Goal: Task Accomplishment & Management: Manage account settings

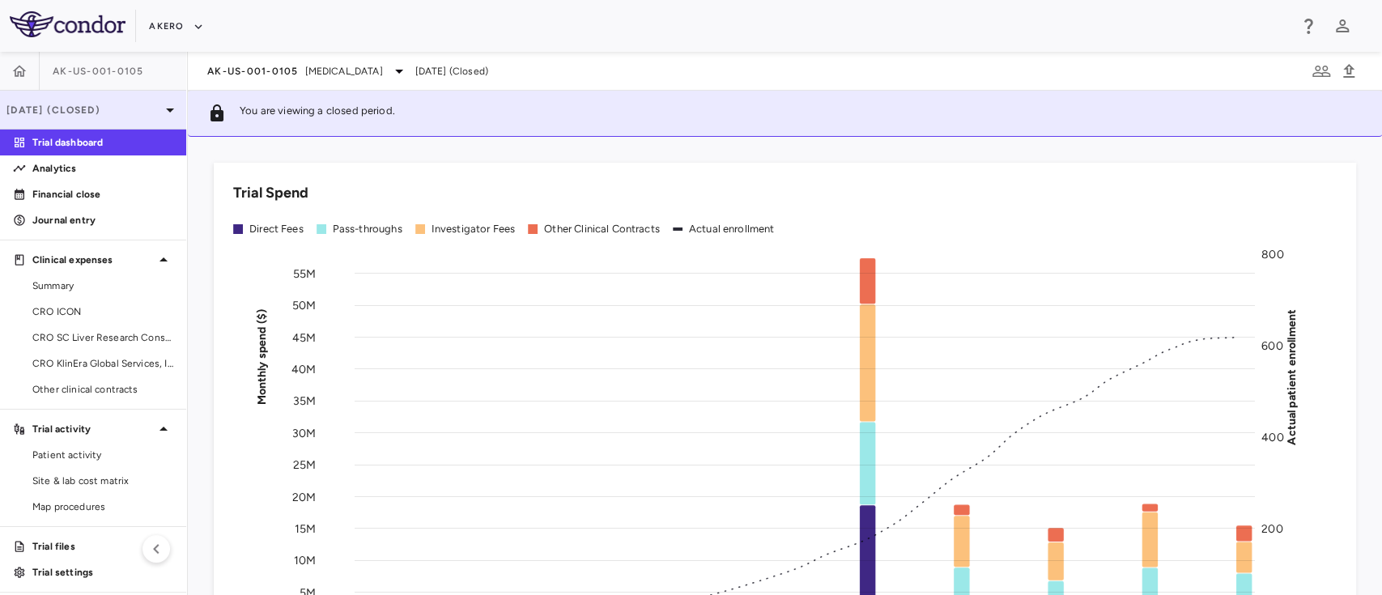
click at [109, 115] on p "[DATE] (Closed)" at bounding box center [83, 110] width 154 height 15
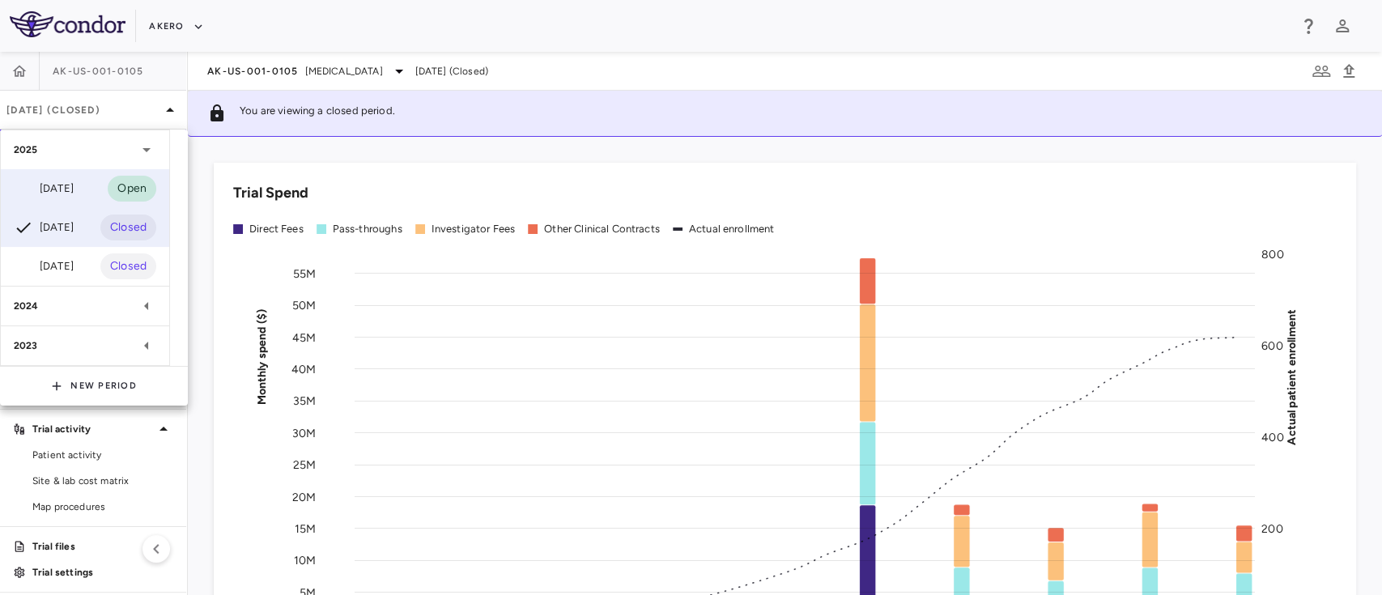
click at [62, 179] on div "[DATE]" at bounding box center [44, 188] width 60 height 19
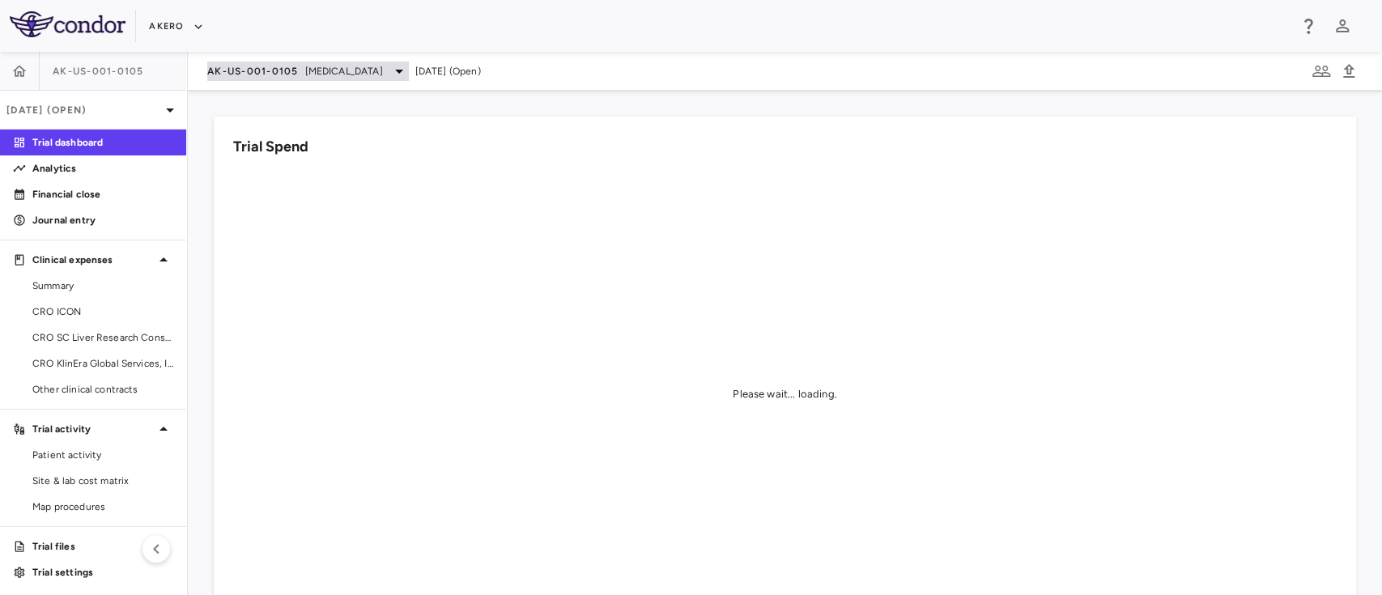
click at [356, 66] on span "[MEDICAL_DATA]" at bounding box center [344, 71] width 78 height 15
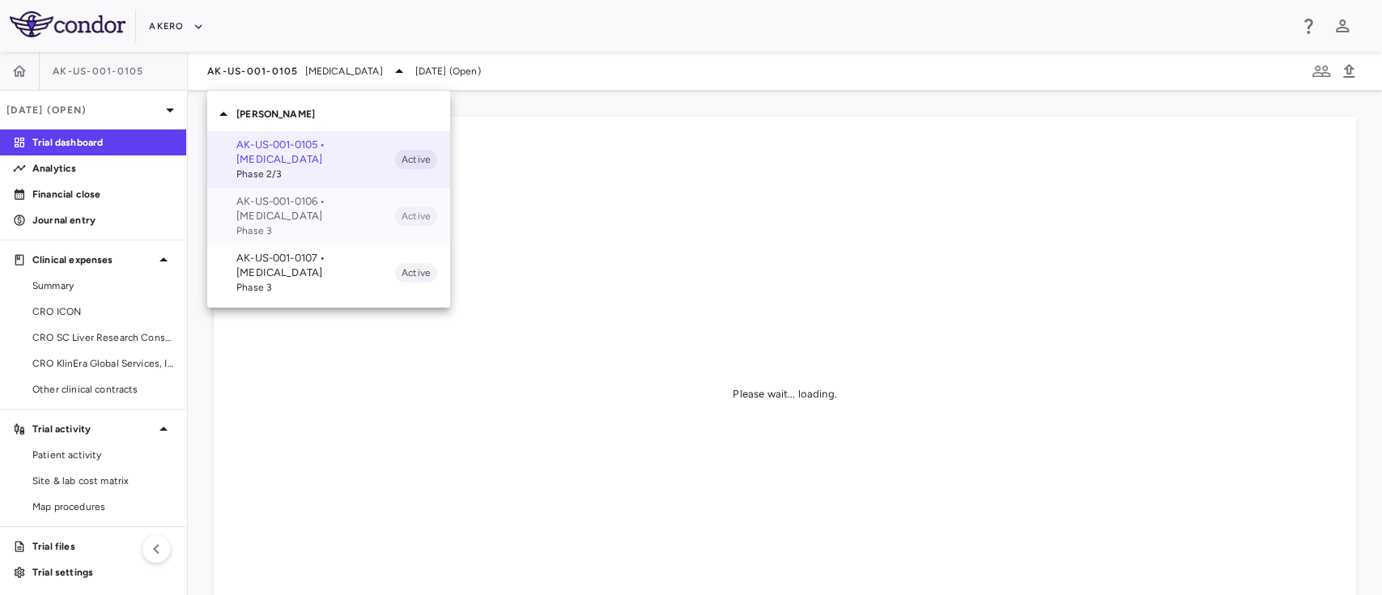
click at [308, 198] on p "AK-US-001-0106 • [MEDICAL_DATA]" at bounding box center [315, 208] width 159 height 29
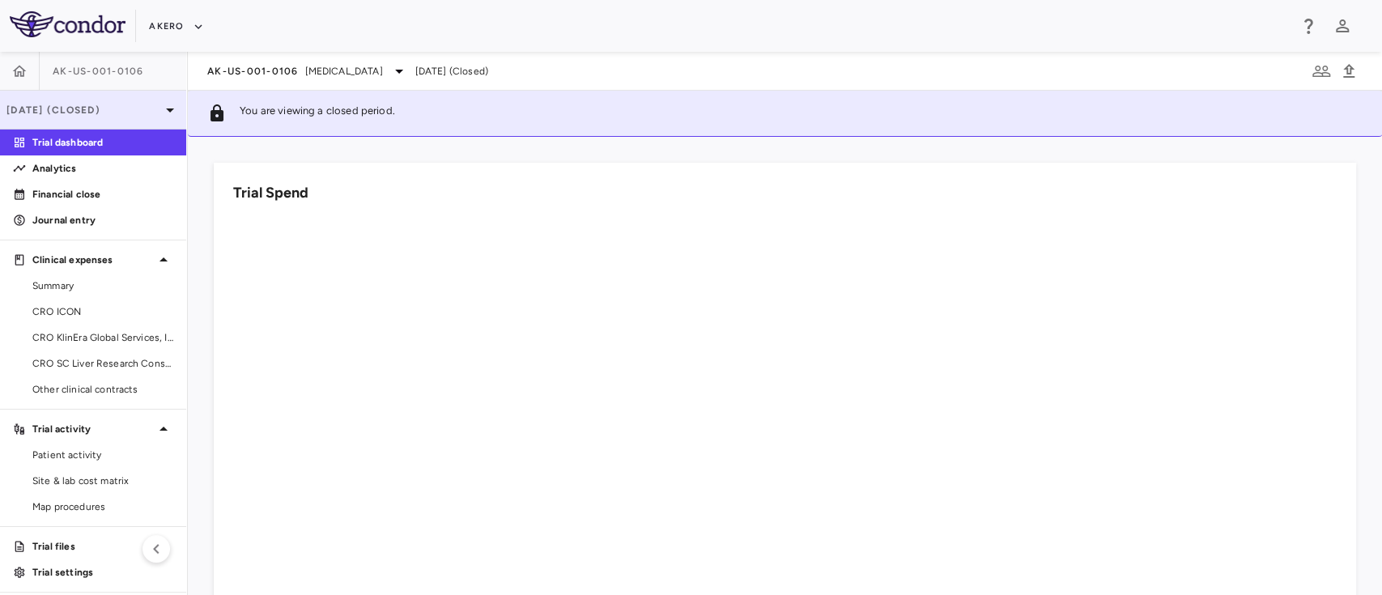
click at [129, 114] on p "[DATE] (Closed)" at bounding box center [83, 110] width 154 height 15
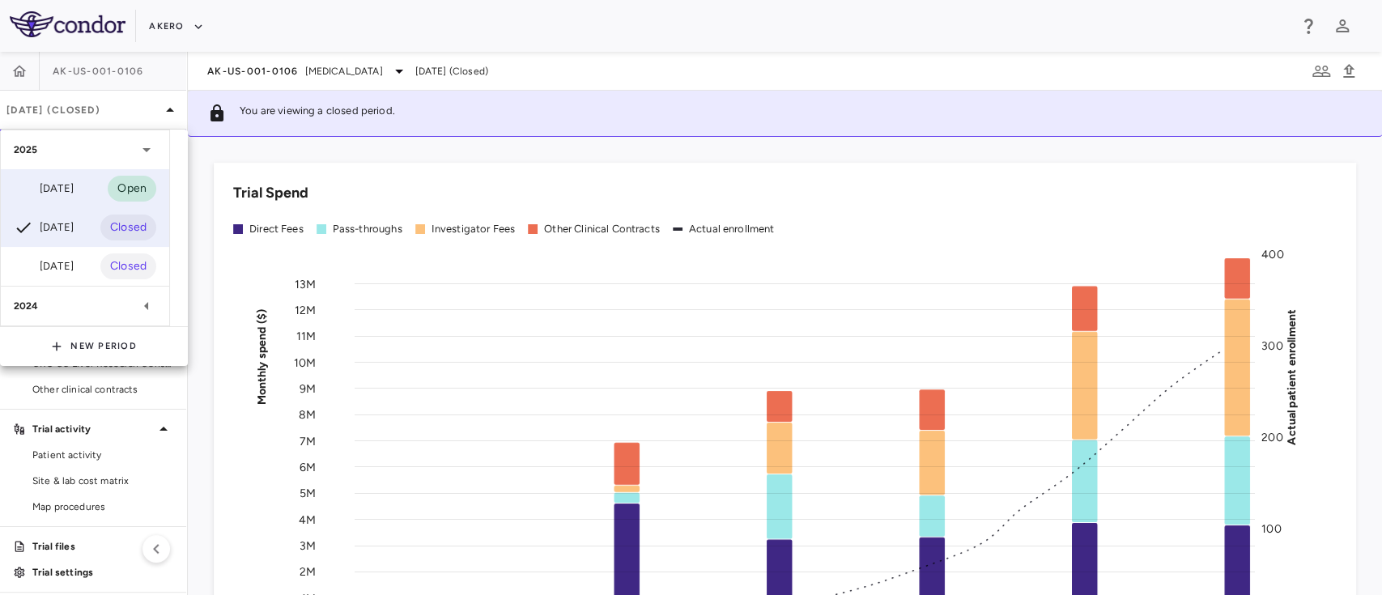
click at [58, 178] on div "[DATE] Open" at bounding box center [85, 188] width 168 height 39
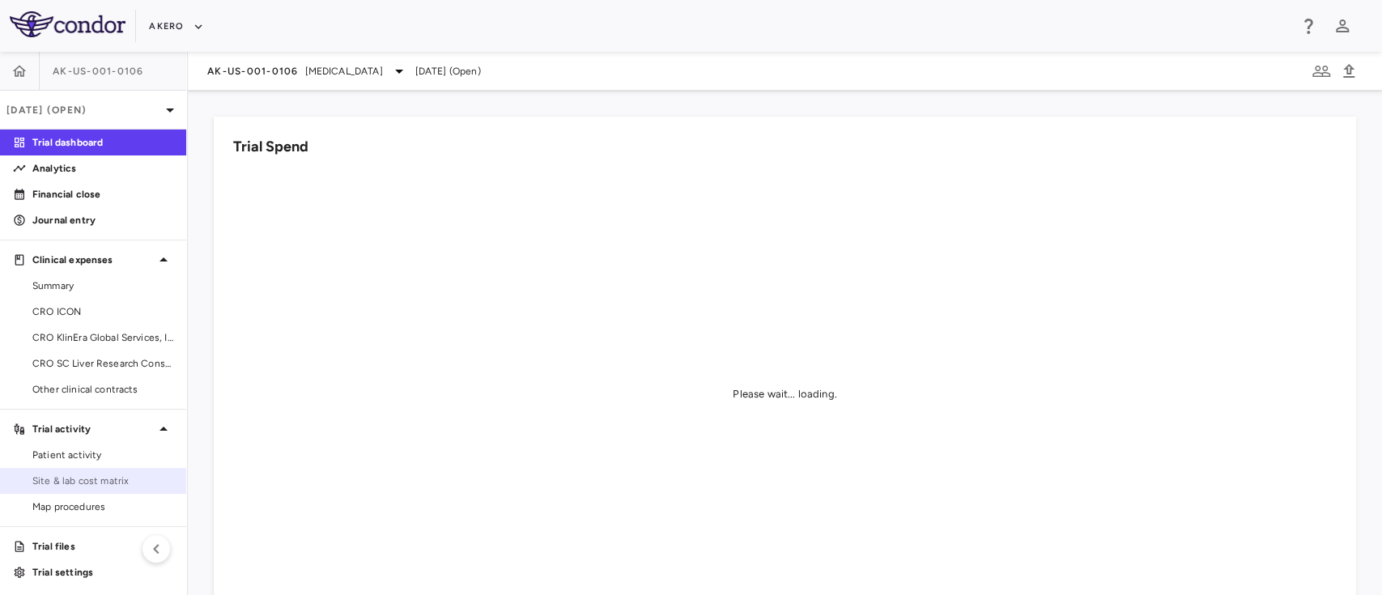
click at [99, 482] on span "Site & lab cost matrix" at bounding box center [102, 481] width 141 height 15
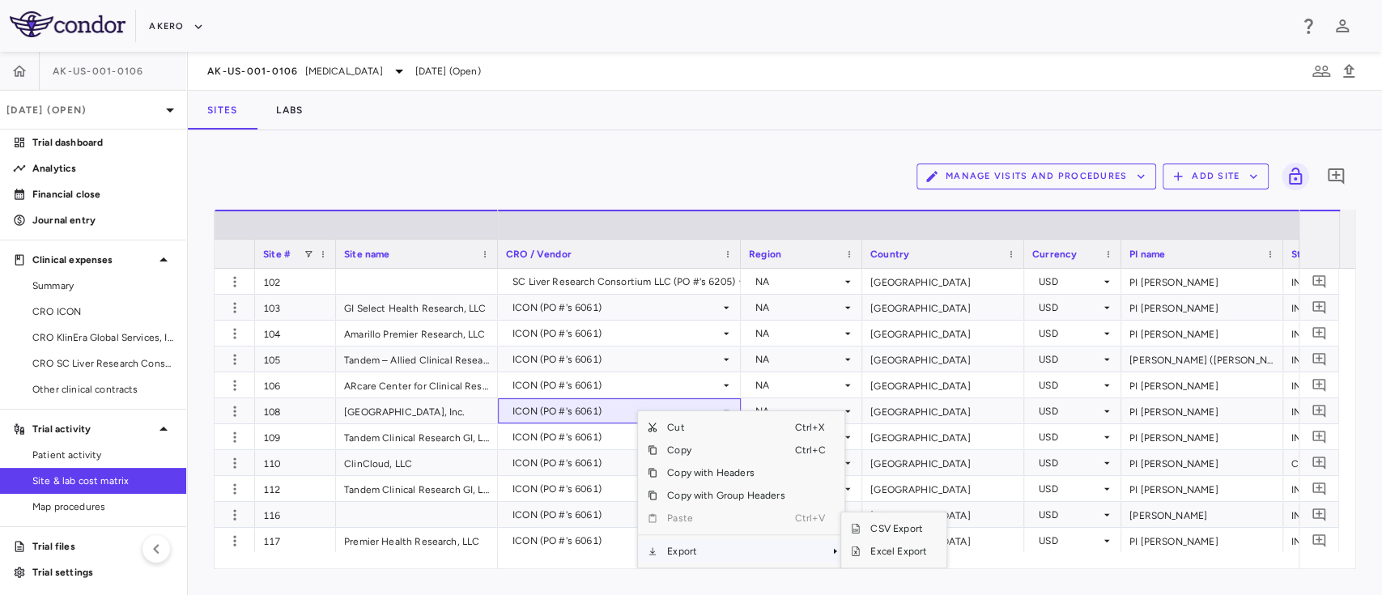
click at [687, 559] on span "Export" at bounding box center [725, 551] width 137 height 23
click at [894, 547] on span "Excel Export" at bounding box center [899, 551] width 76 height 23
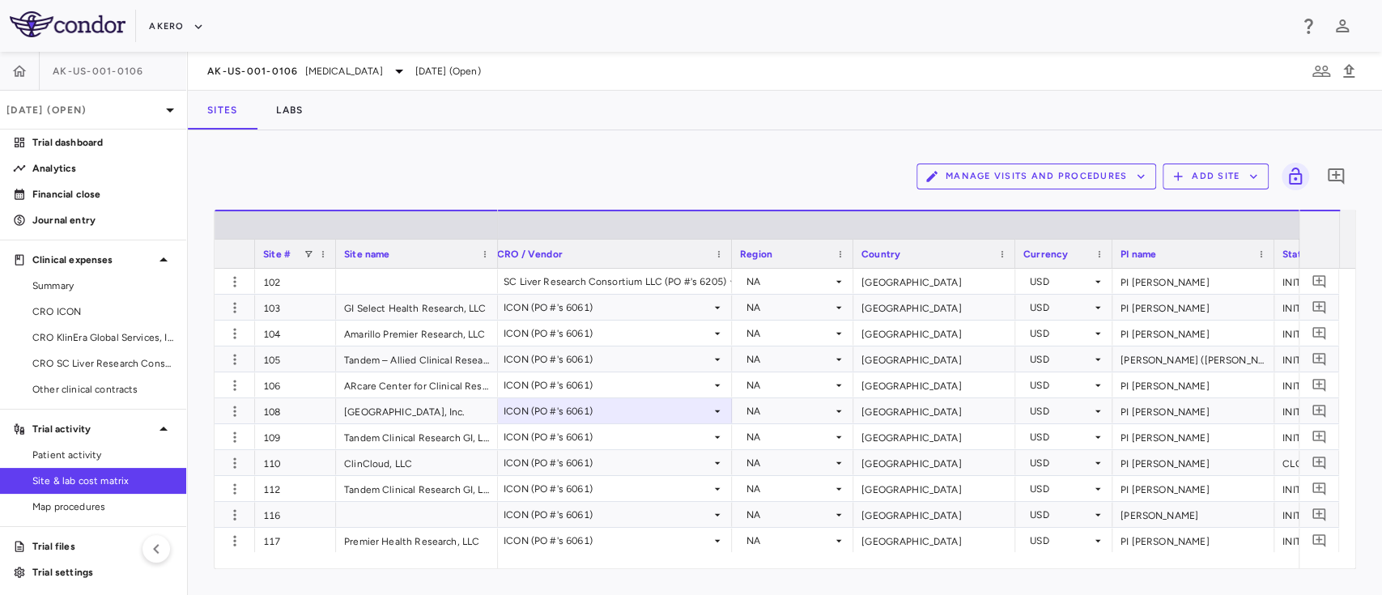
scroll to position [0, 412]
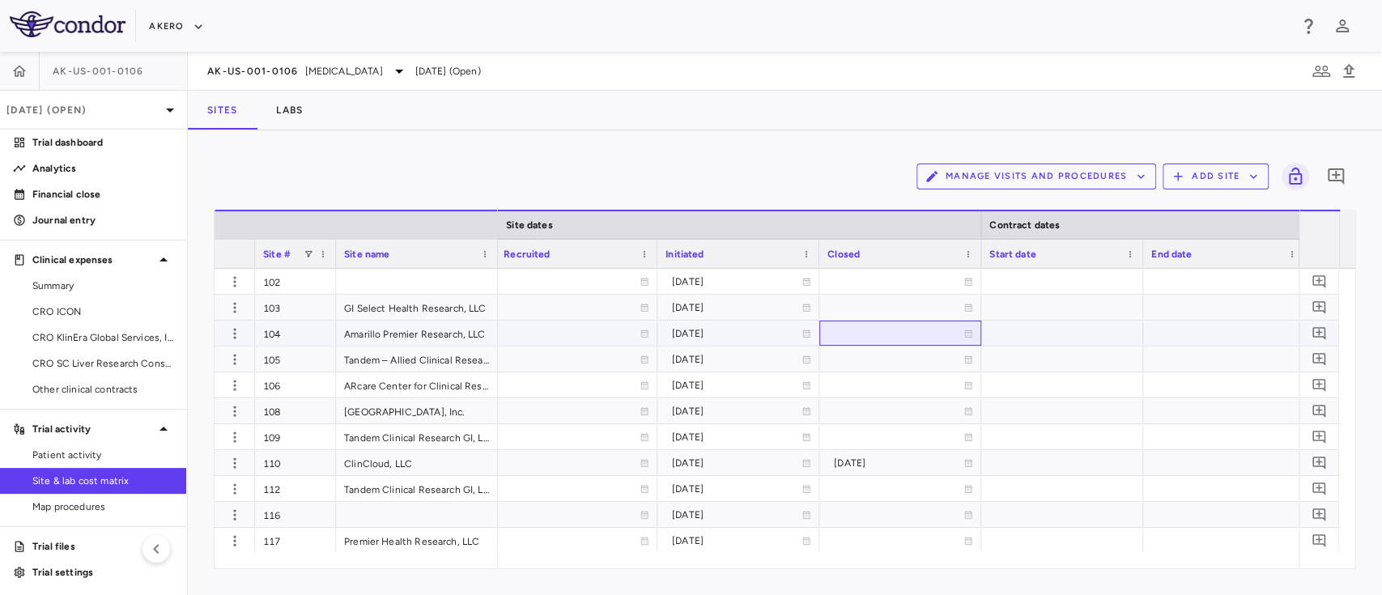
click at [965, 331] on icon at bounding box center [968, 334] width 10 height 10
click at [965, 331] on icon "Choose date, selected date is Sep 29, 2025" at bounding box center [967, 335] width 15 height 15
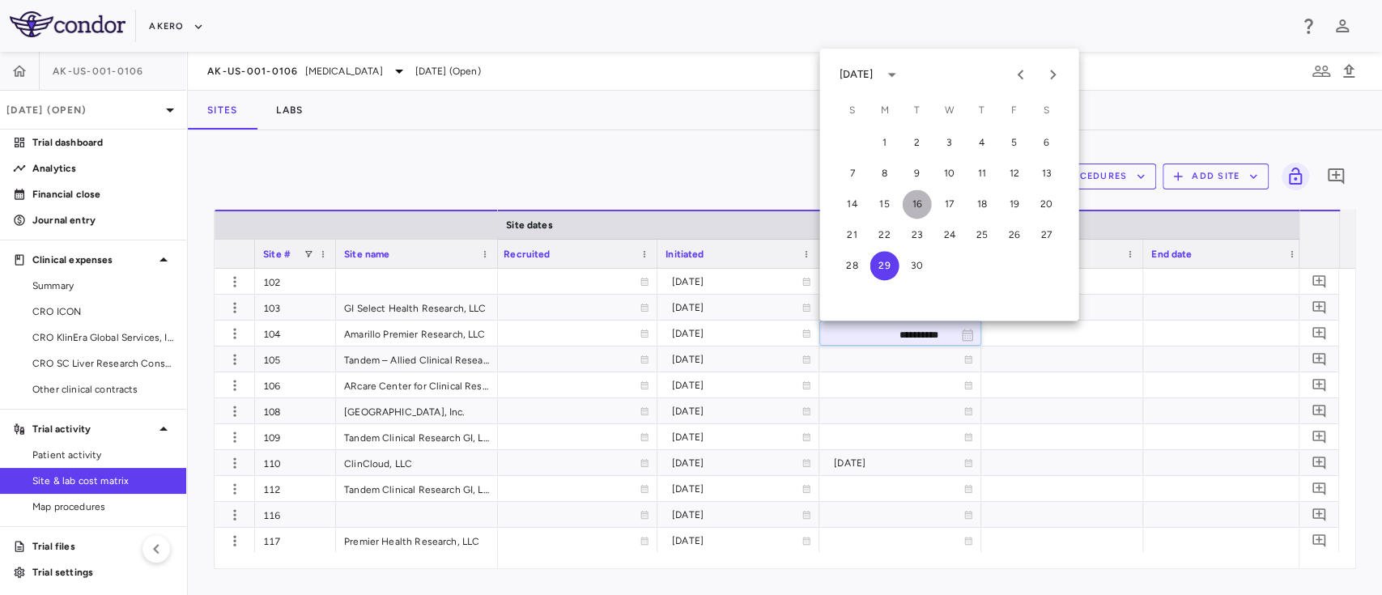
click at [920, 204] on button "16" at bounding box center [916, 203] width 29 height 29
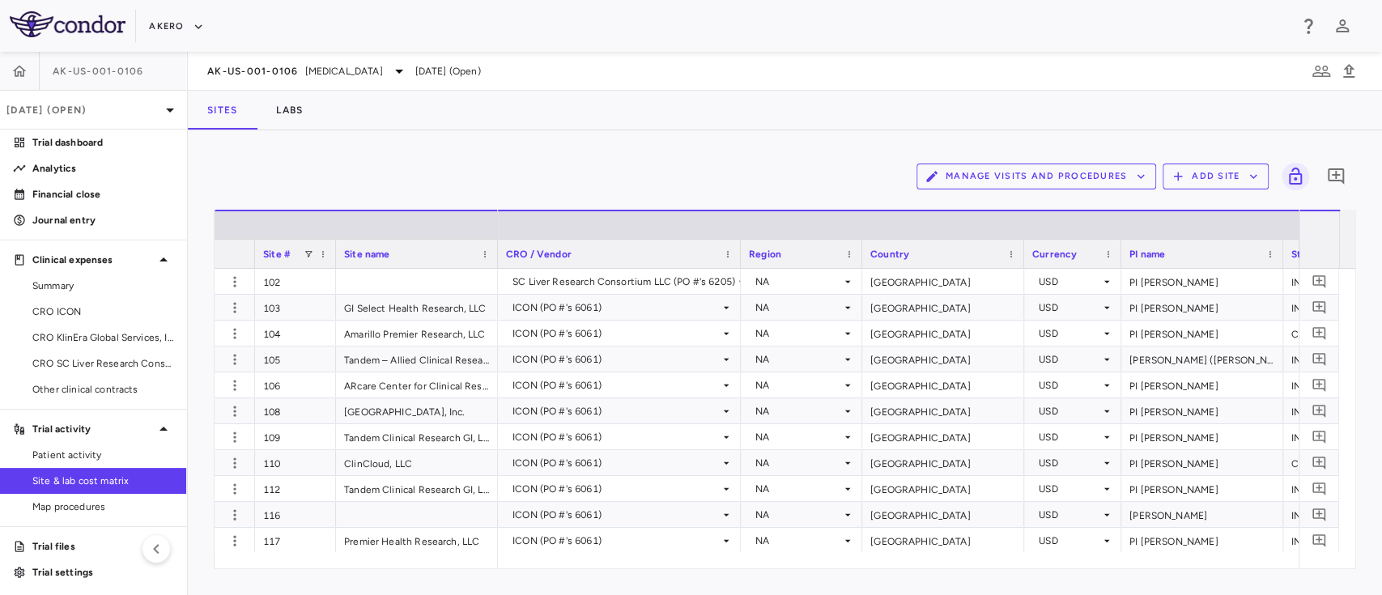
click at [478, 177] on div "Manage Visits and Procedures Add Site 0" at bounding box center [785, 176] width 1142 height 40
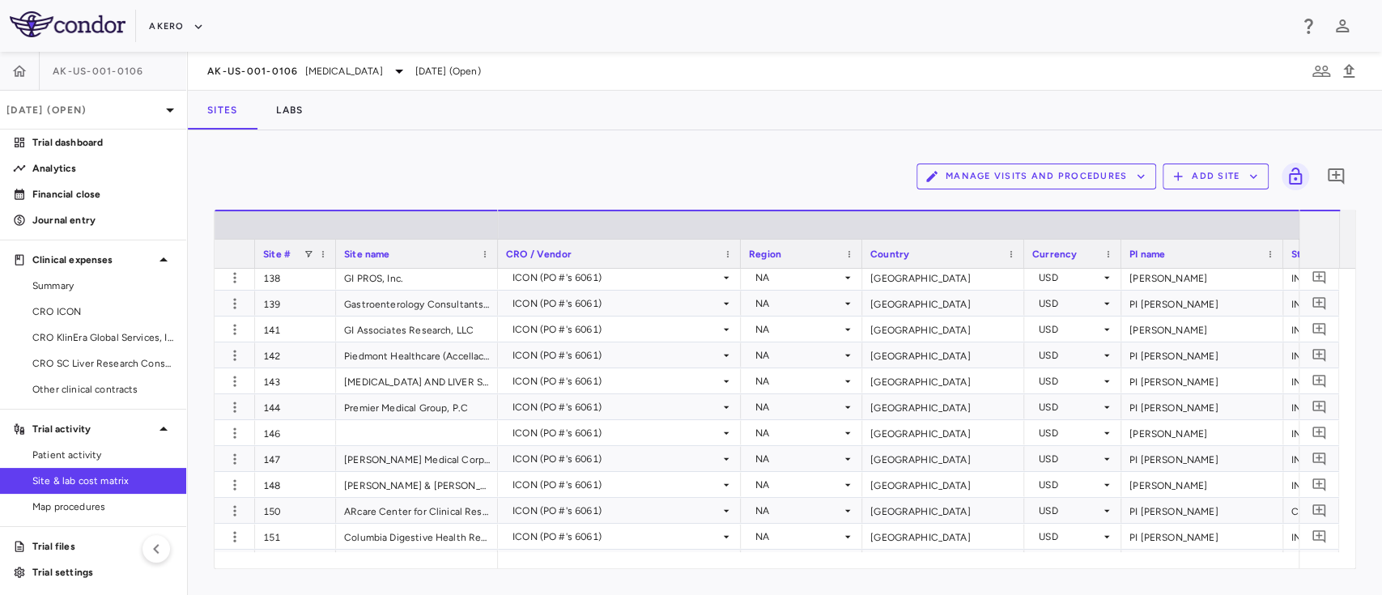
scroll to position [620, 0]
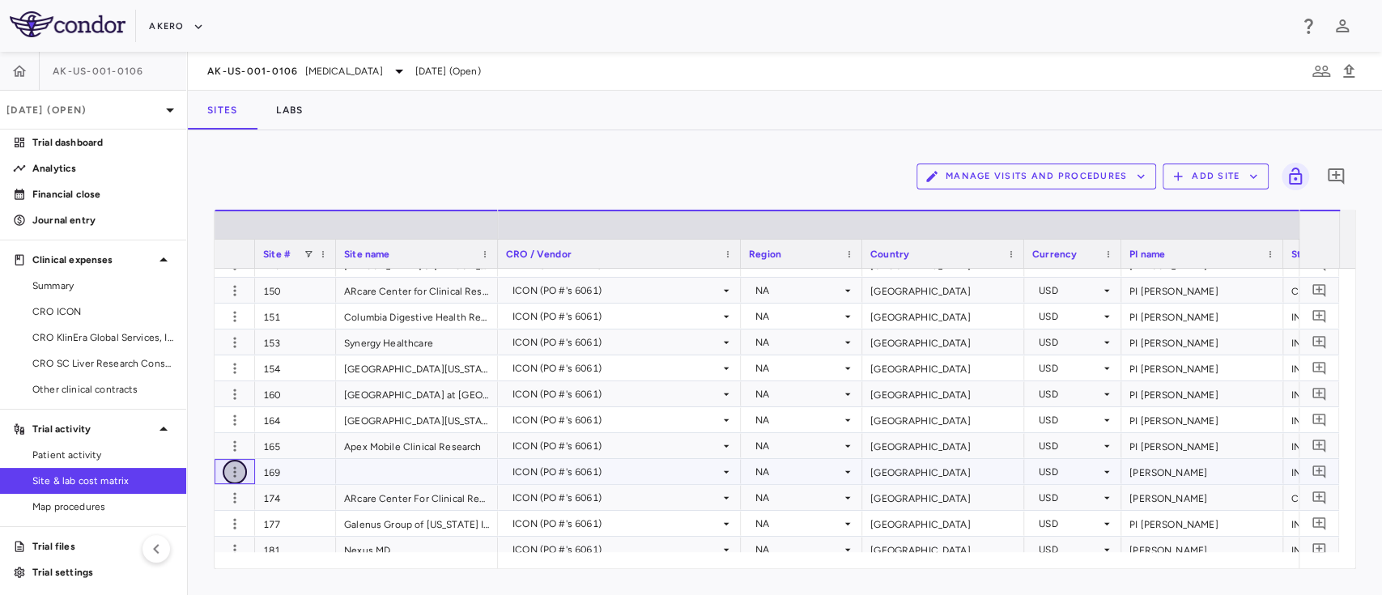
click at [237, 466] on icon "button" at bounding box center [235, 472] width 16 height 16
click at [179, 532] on div "Edit site" at bounding box center [171, 533] width 151 height 29
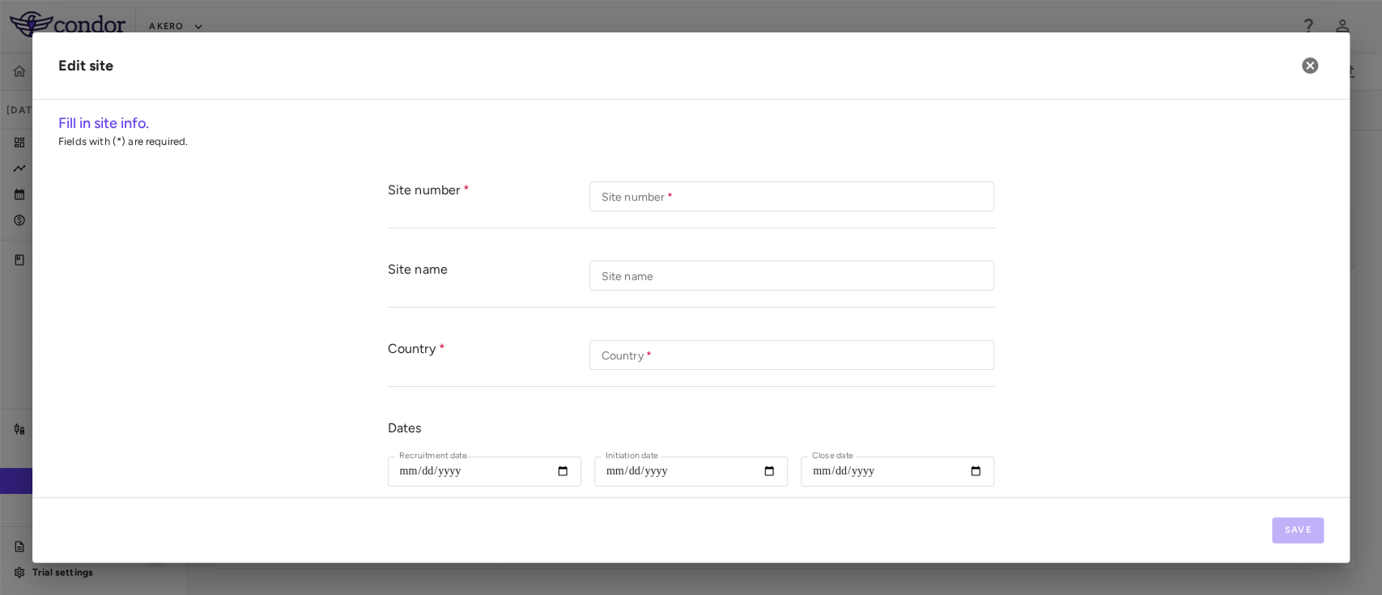
type input "***"
type input "**********"
click at [700, 273] on input "Site name" at bounding box center [791, 276] width 405 height 30
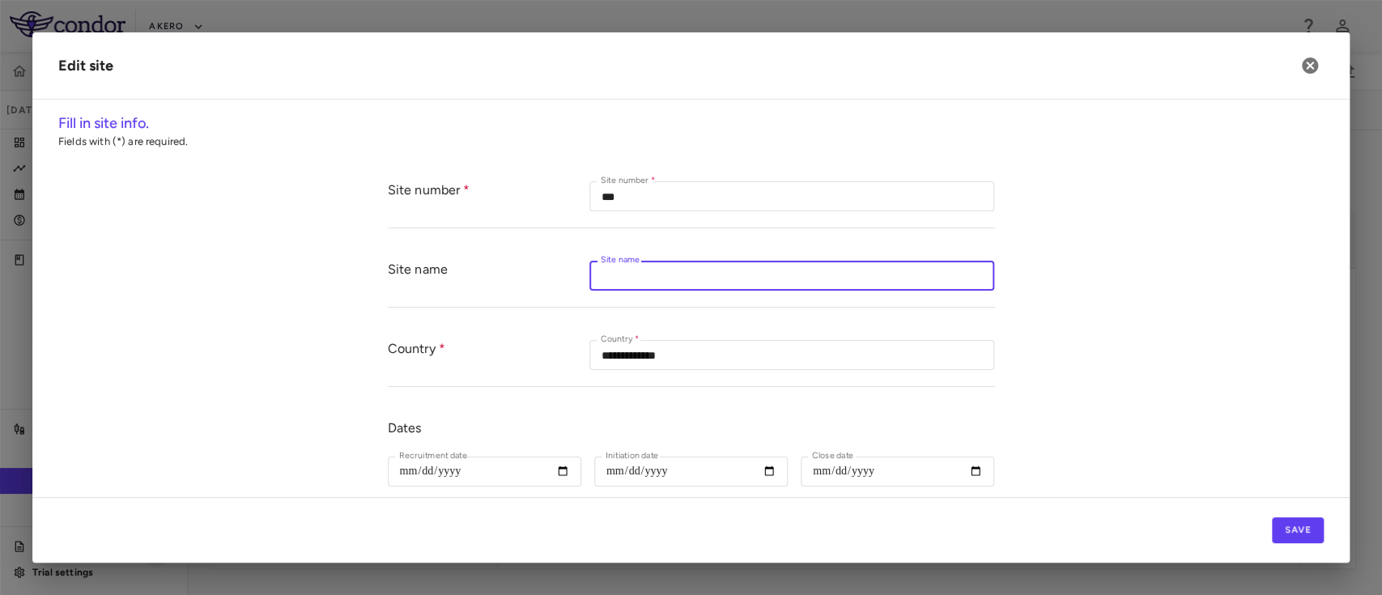
click at [700, 273] on input "Site name" at bounding box center [791, 276] width 405 height 30
paste input "**********"
type input "**********"
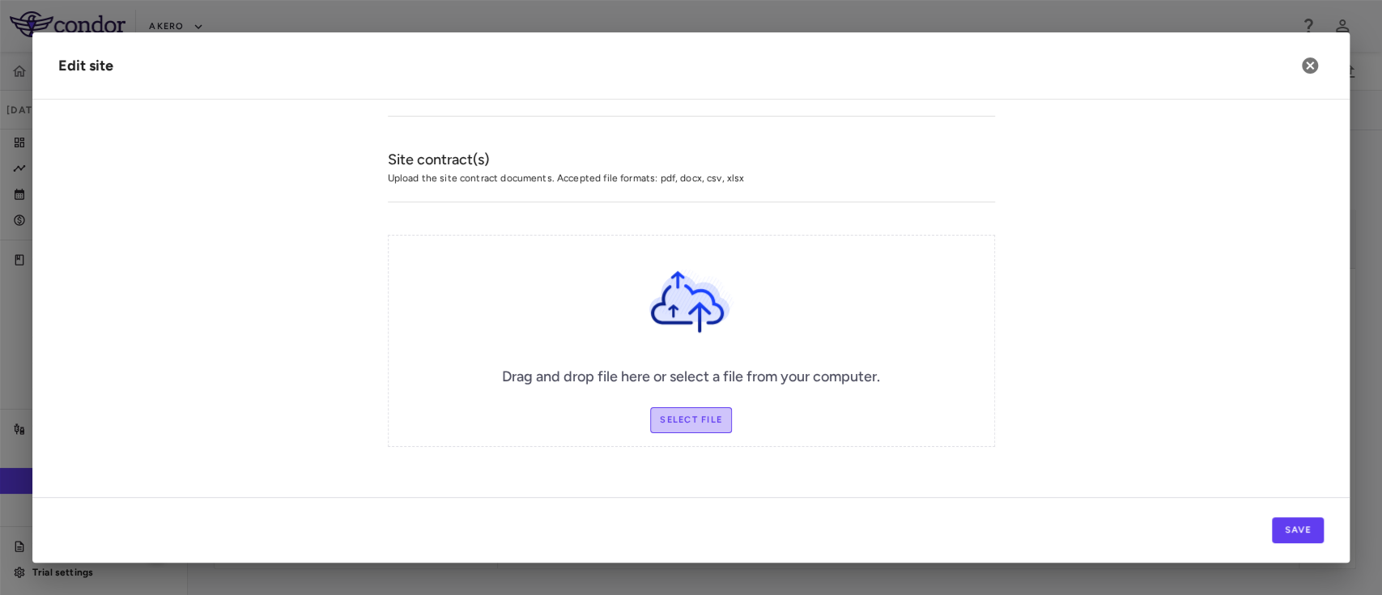
click at [680, 415] on label "Select file" at bounding box center [691, 420] width 82 height 26
click at [0, 0] on input "Select file" at bounding box center [0, 0] width 0 height 0
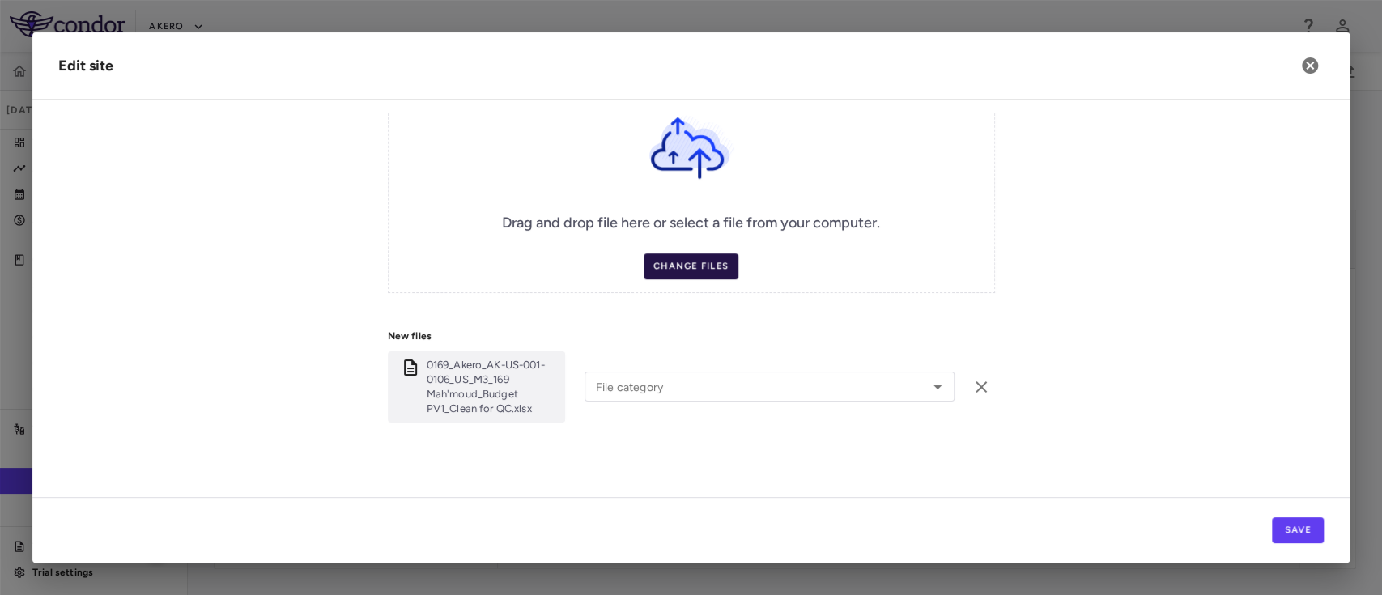
click at [665, 256] on label "Change Files" at bounding box center [691, 266] width 95 height 26
click at [0, 0] on input "Change Files" at bounding box center [0, 0] width 0 height 0
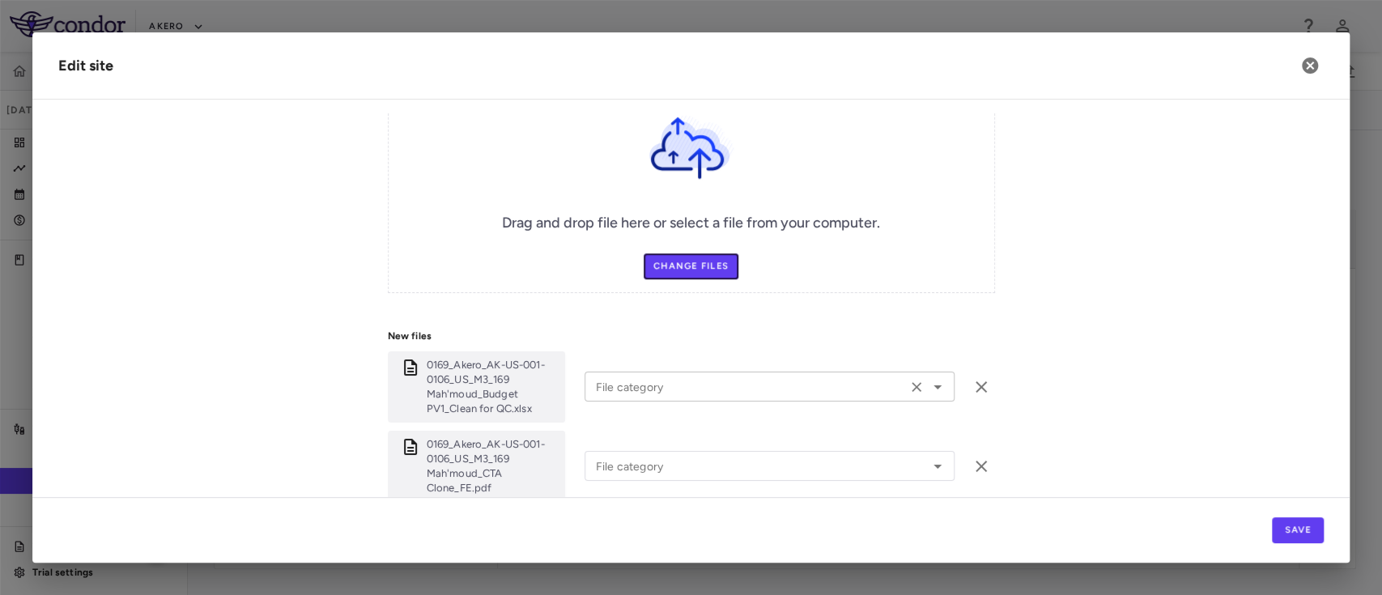
click at [933, 380] on icon "Open" at bounding box center [937, 386] width 19 height 19
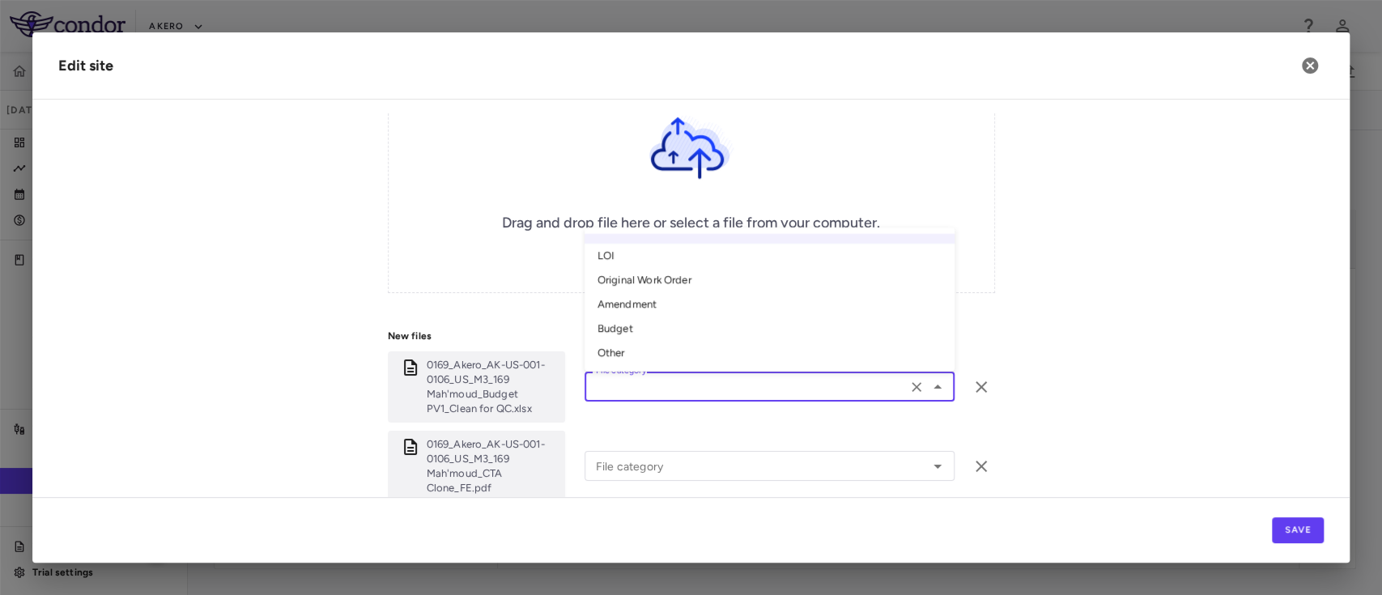
click at [626, 322] on li "Budget" at bounding box center [770, 329] width 370 height 24
type input "******"
click at [933, 467] on icon "Open" at bounding box center [937, 466] width 19 height 19
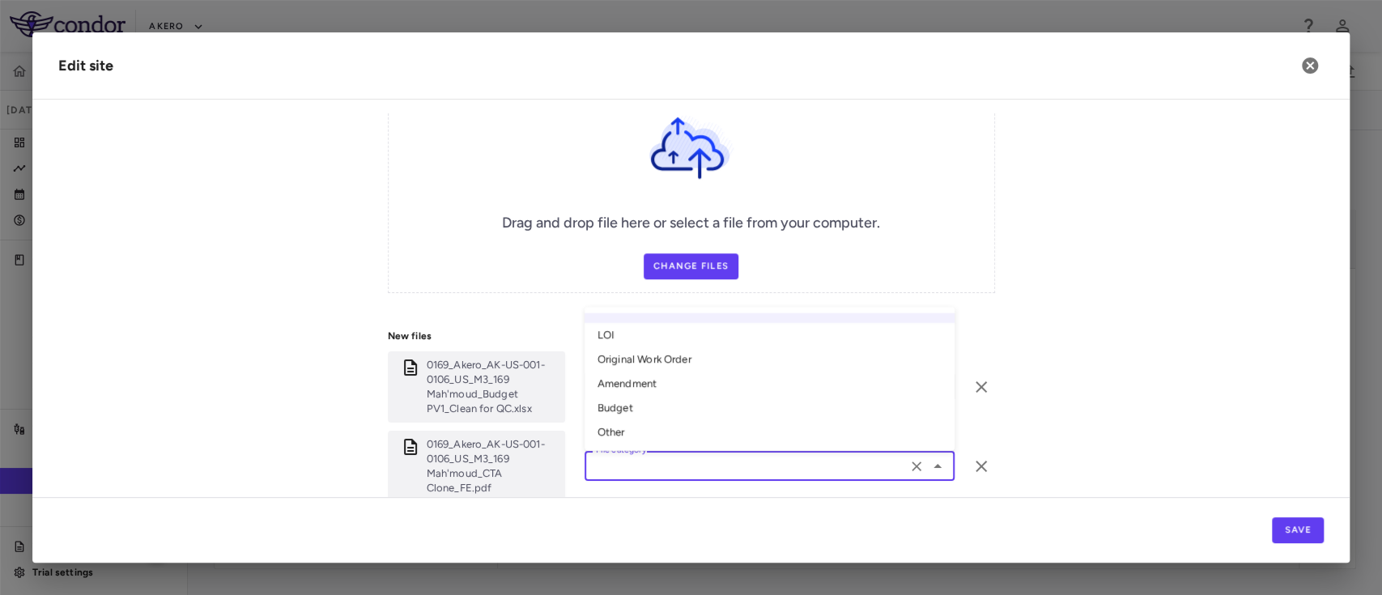
click at [674, 400] on li "Budget" at bounding box center [770, 408] width 370 height 24
type input "******"
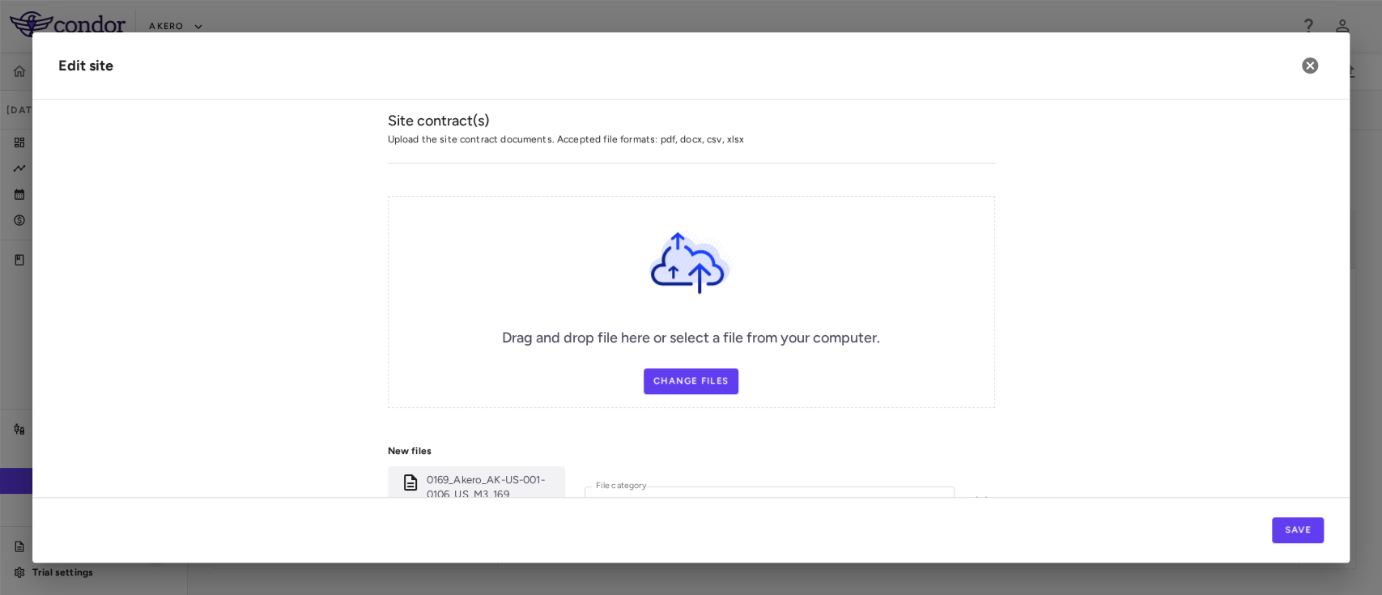
scroll to position [699, 0]
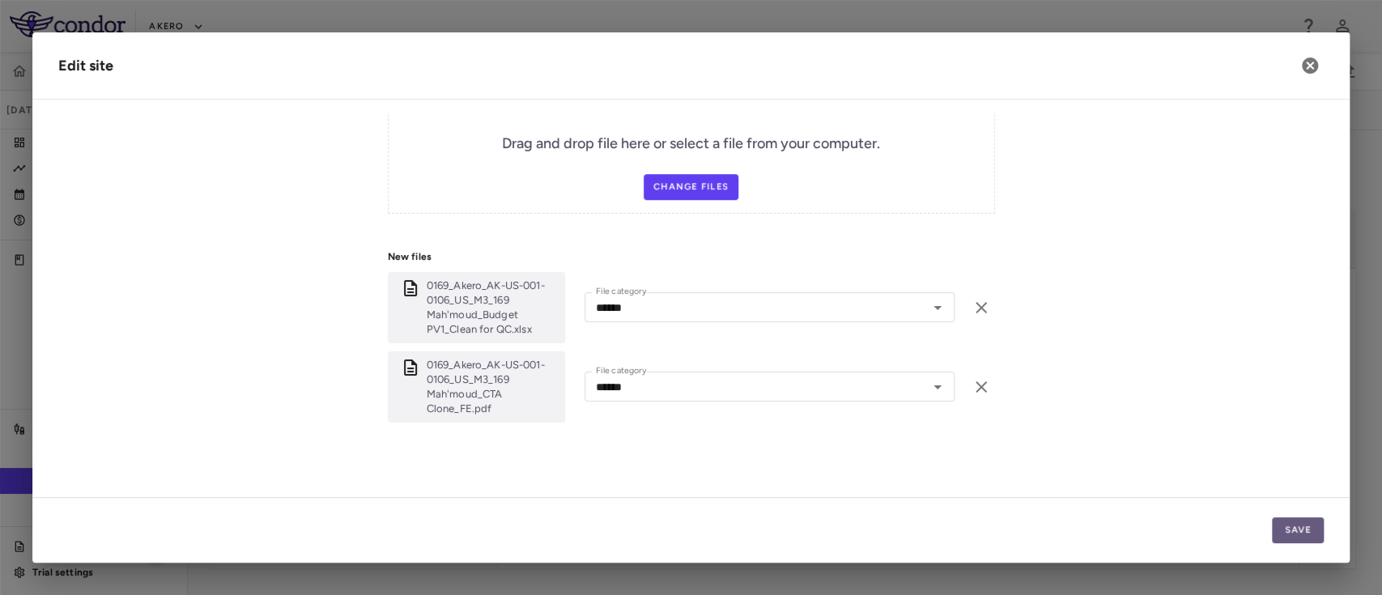
click at [1280, 534] on button "Save" at bounding box center [1298, 530] width 52 height 26
